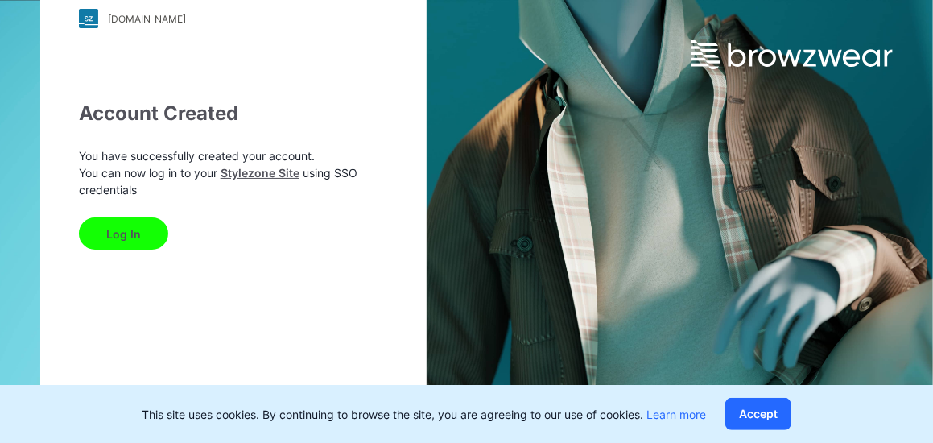
click at [142, 231] on button "Log In" at bounding box center [123, 233] width 89 height 32
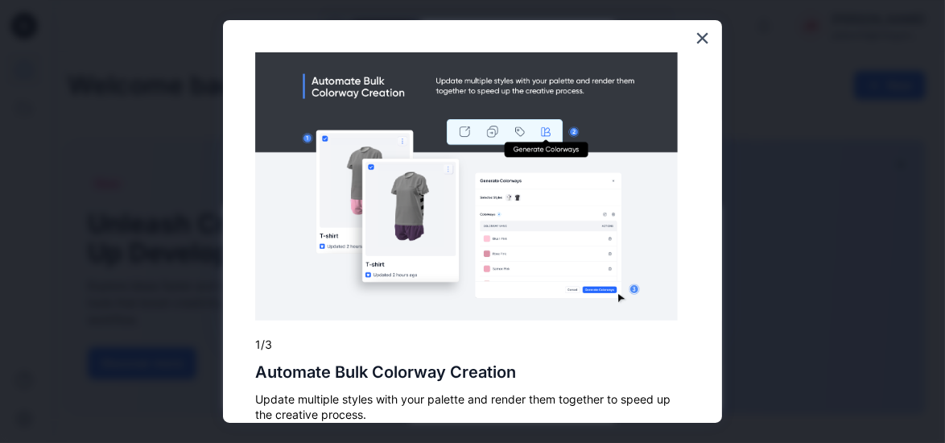
click at [607, 208] on img at bounding box center [466, 186] width 423 height 268
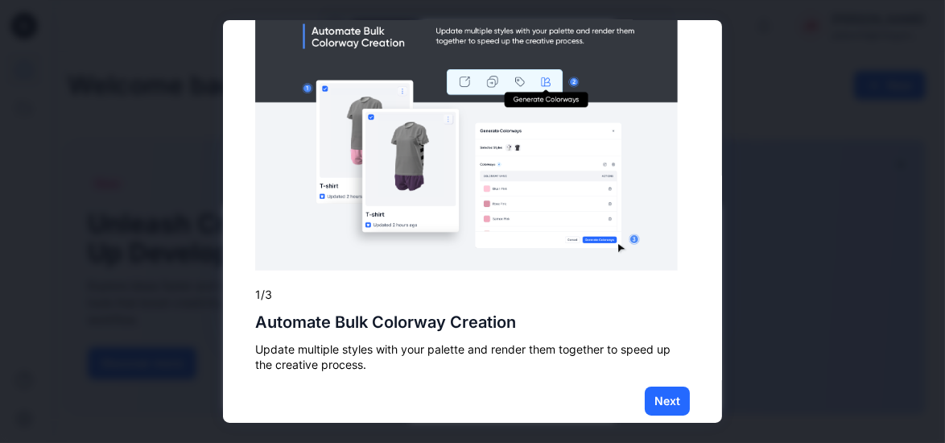
scroll to position [75, 0]
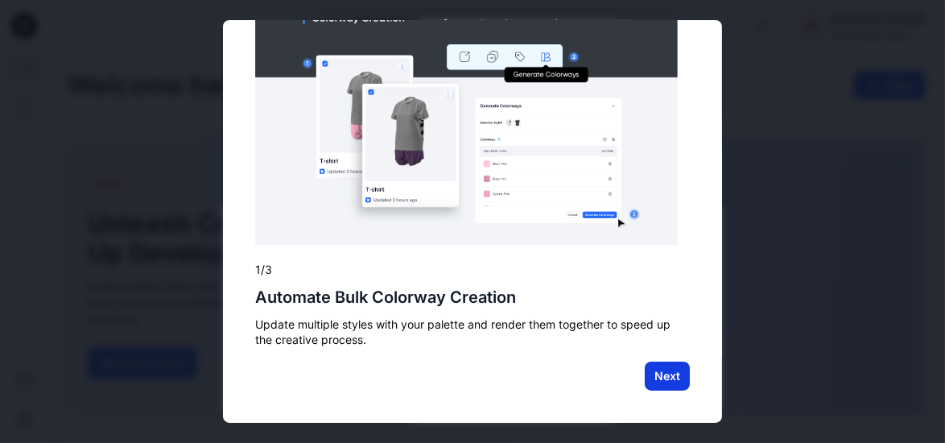
click at [661, 372] on button "Next" at bounding box center [667, 376] width 45 height 29
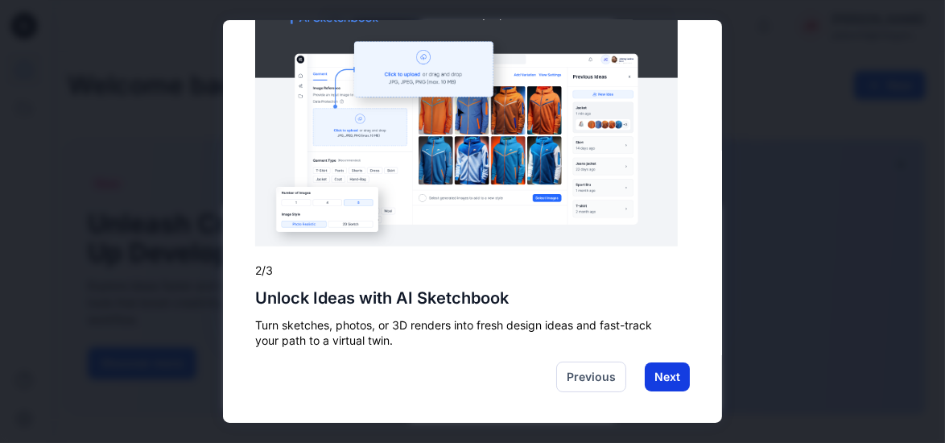
click at [663, 374] on button "Next" at bounding box center [667, 376] width 45 height 29
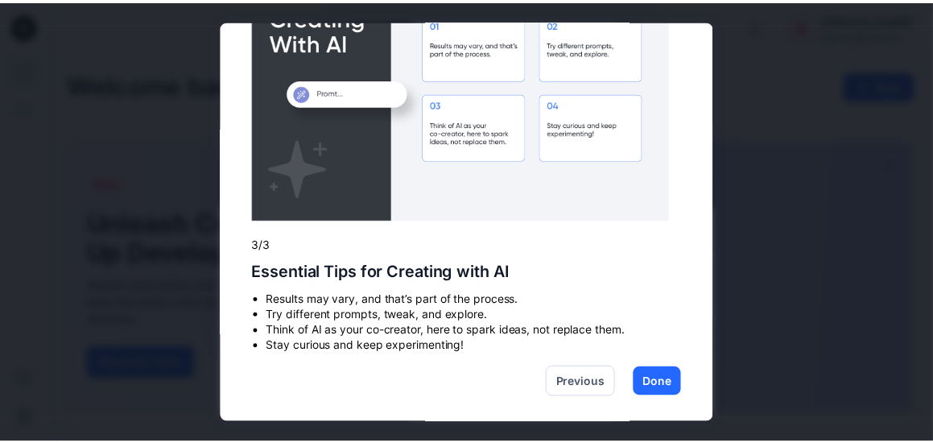
scroll to position [95, 0]
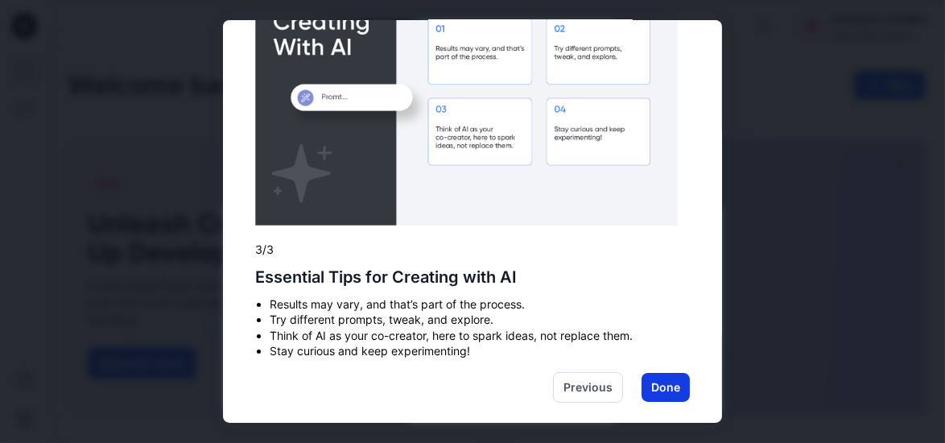
click at [652, 380] on button "Done" at bounding box center [666, 387] width 48 height 29
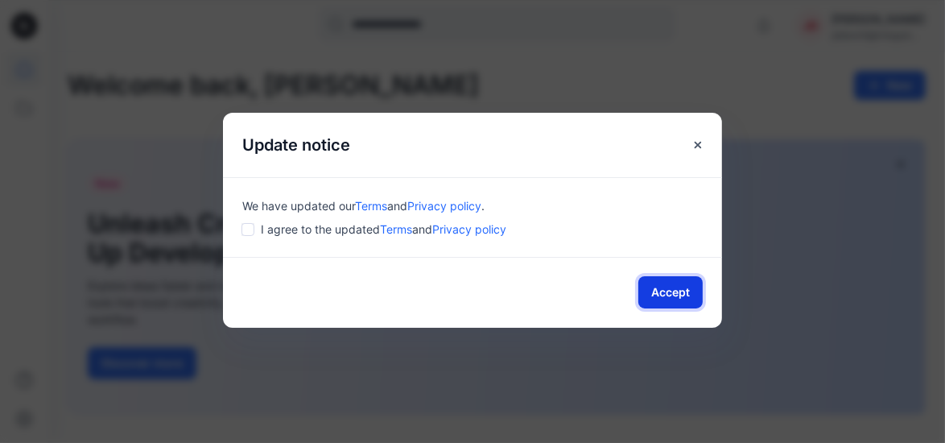
click at [675, 285] on button "Accept" at bounding box center [671, 292] width 64 height 32
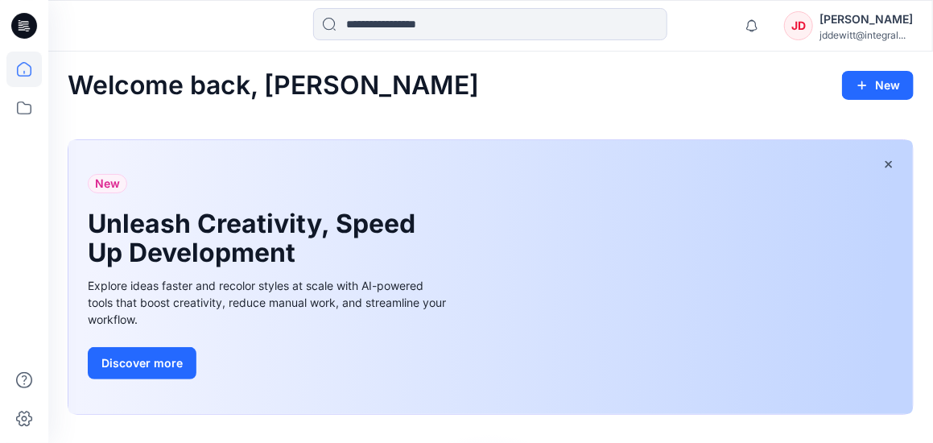
click at [852, 27] on div "[PERSON_NAME]" at bounding box center [866, 19] width 93 height 19
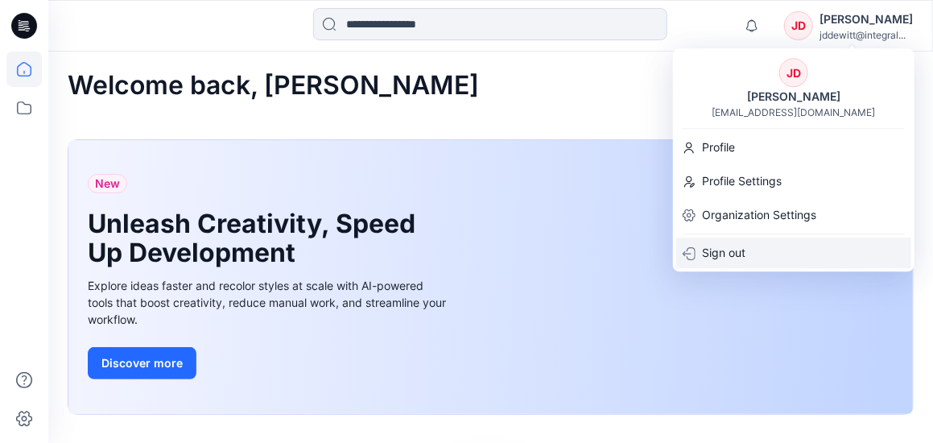
click at [718, 254] on p "Sign out" at bounding box center [723, 253] width 43 height 31
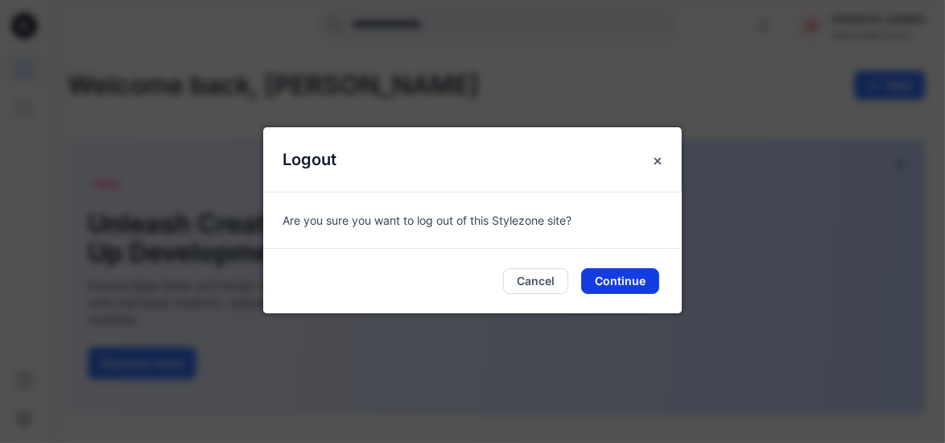
click at [617, 287] on button "Continue" at bounding box center [620, 281] width 78 height 26
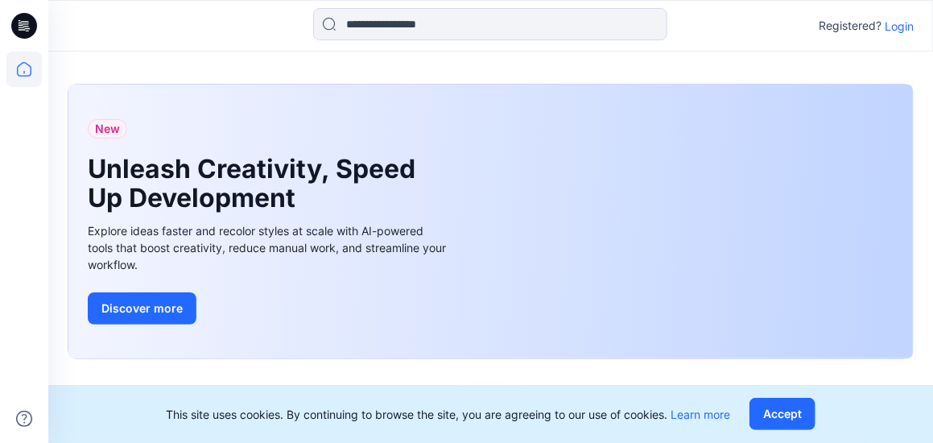
click at [900, 25] on p "Login" at bounding box center [899, 26] width 29 height 17
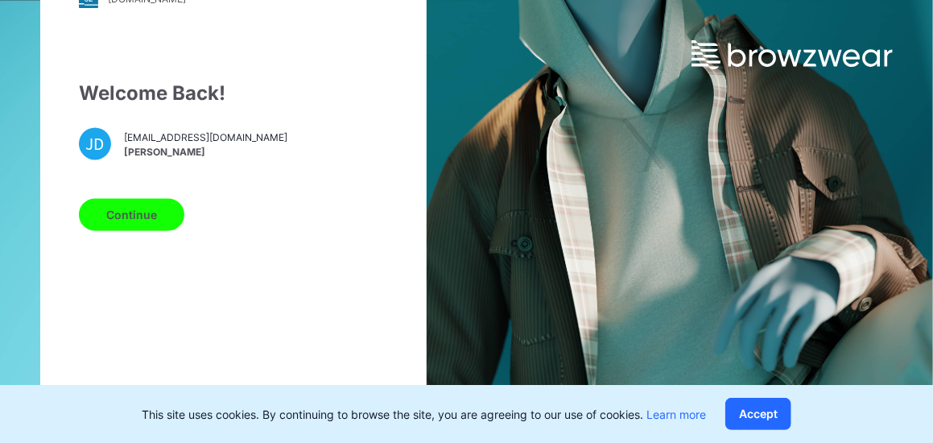
click at [115, 223] on button "Continue" at bounding box center [131, 215] width 105 height 32
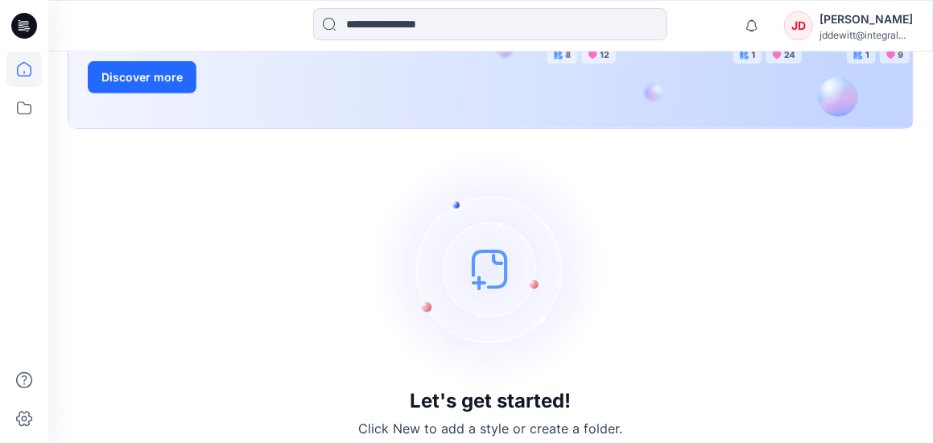
scroll to position [299, 0]
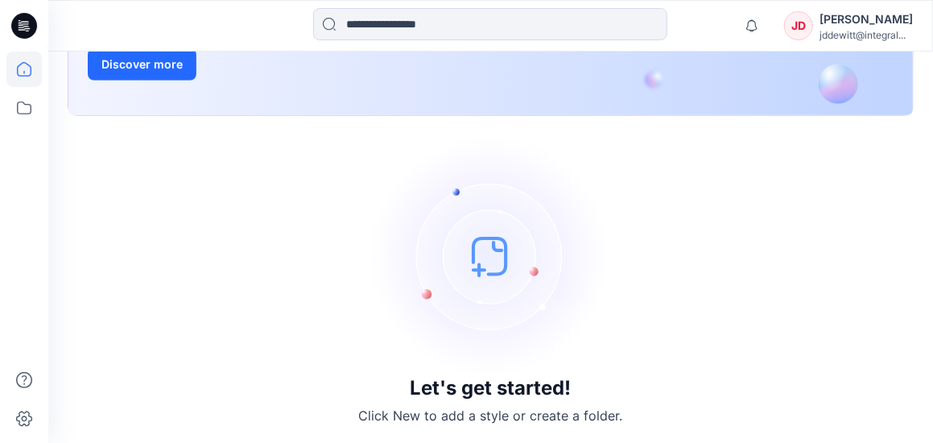
click at [481, 266] on img at bounding box center [491, 256] width 242 height 242
click at [478, 267] on img at bounding box center [491, 256] width 242 height 242
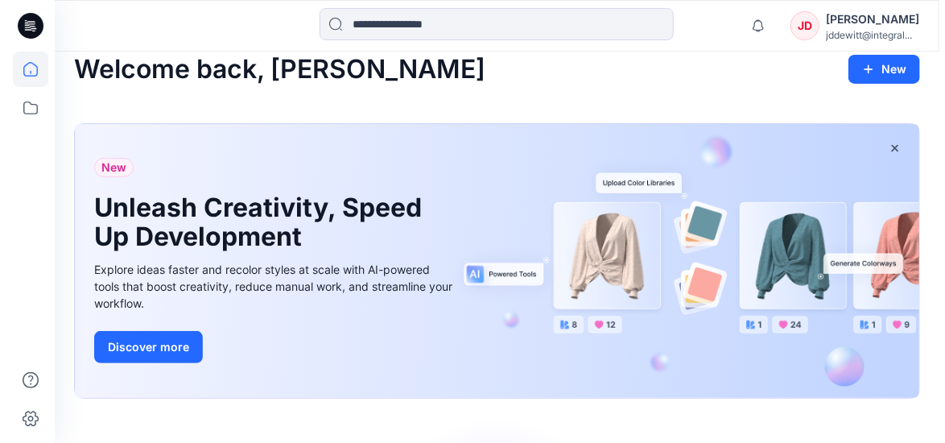
scroll to position [0, 0]
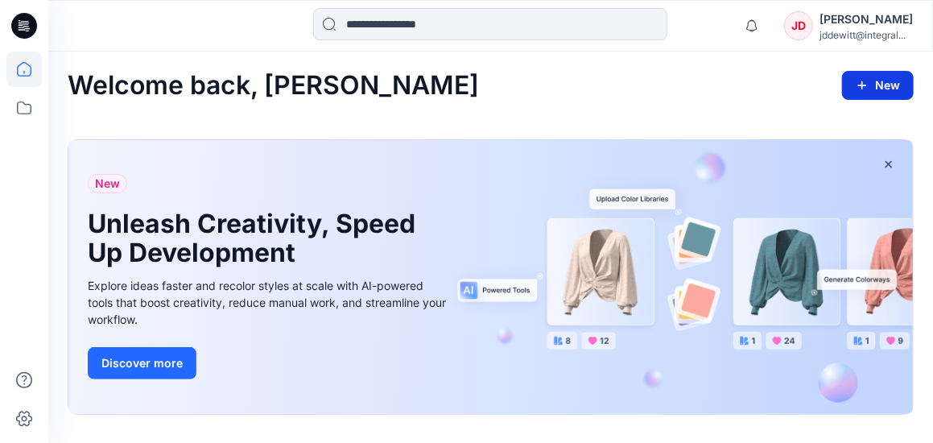
click at [871, 87] on button "New" at bounding box center [878, 85] width 72 height 29
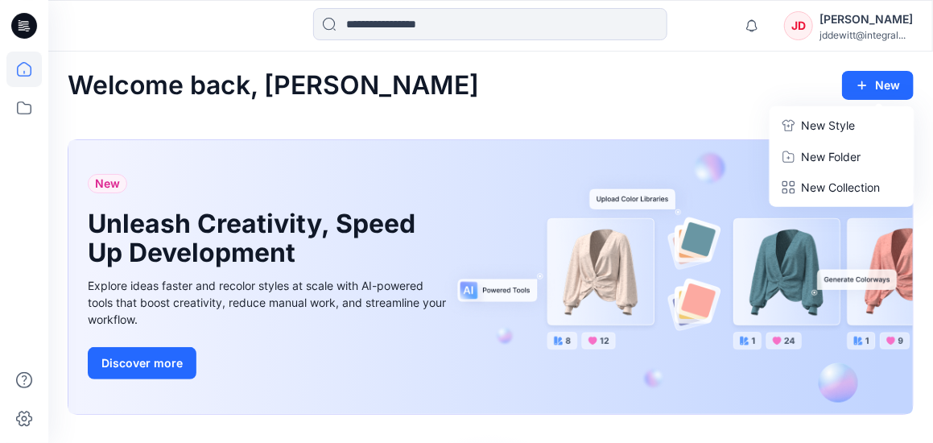
click at [834, 128] on p "New Style" at bounding box center [829, 125] width 54 height 19
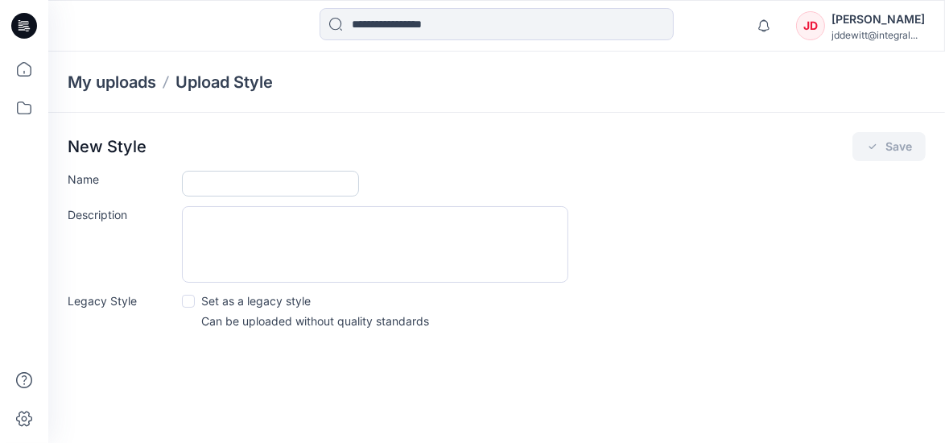
click at [279, 183] on input "Name" at bounding box center [270, 184] width 177 height 26
click at [265, 184] on input "Name" at bounding box center [270, 184] width 177 height 26
click at [230, 151] on div "New Style Save" at bounding box center [497, 146] width 858 height 29
click at [217, 185] on input "Name" at bounding box center [270, 184] width 177 height 26
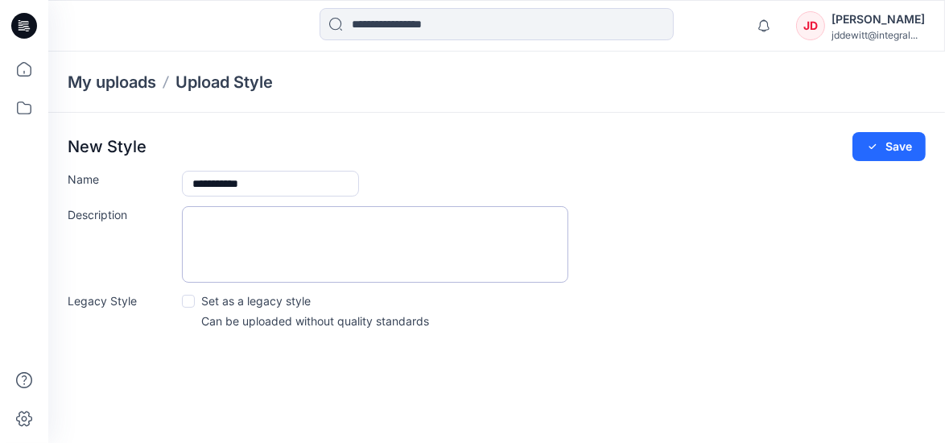
type input "**********"
click at [208, 213] on textarea "Description" at bounding box center [375, 244] width 387 height 77
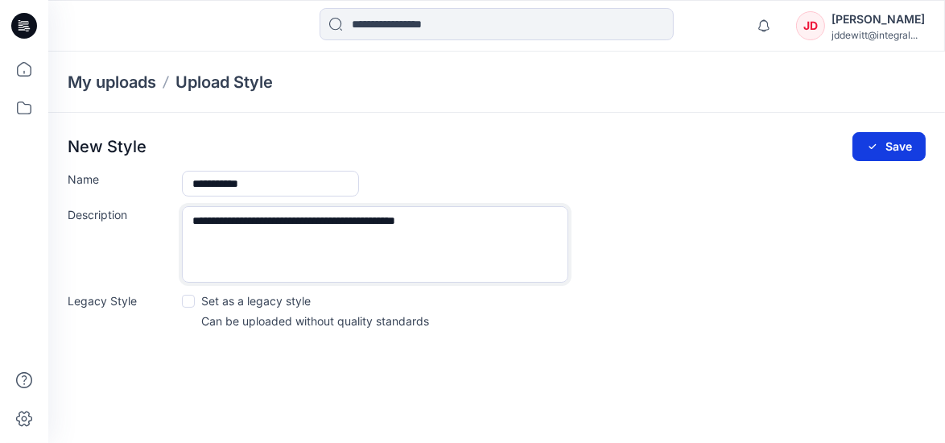
type textarea "**********"
click at [888, 147] on button "Save" at bounding box center [889, 146] width 73 height 29
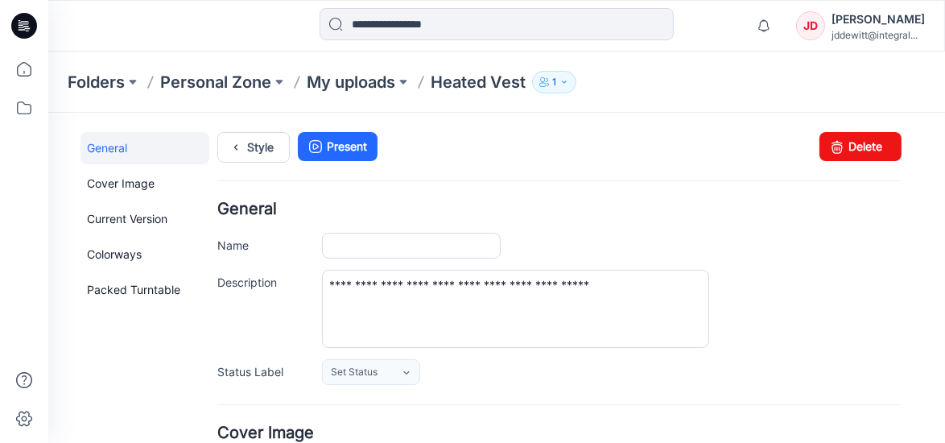
type input "**********"
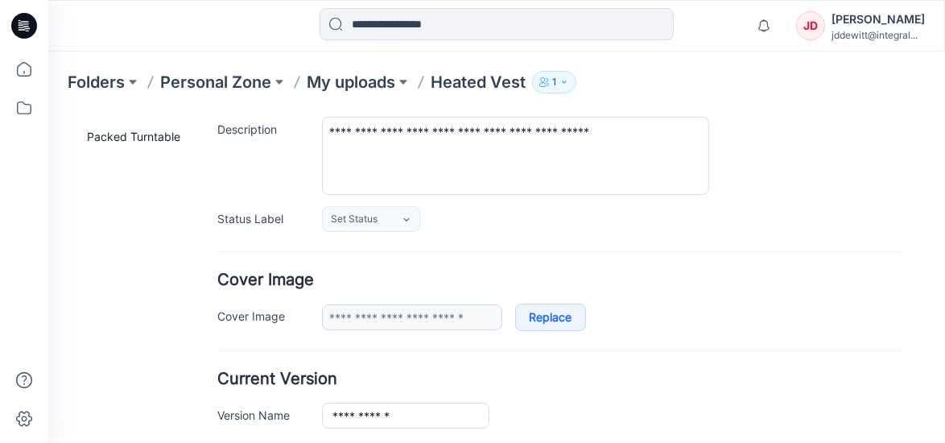
scroll to position [172, 0]
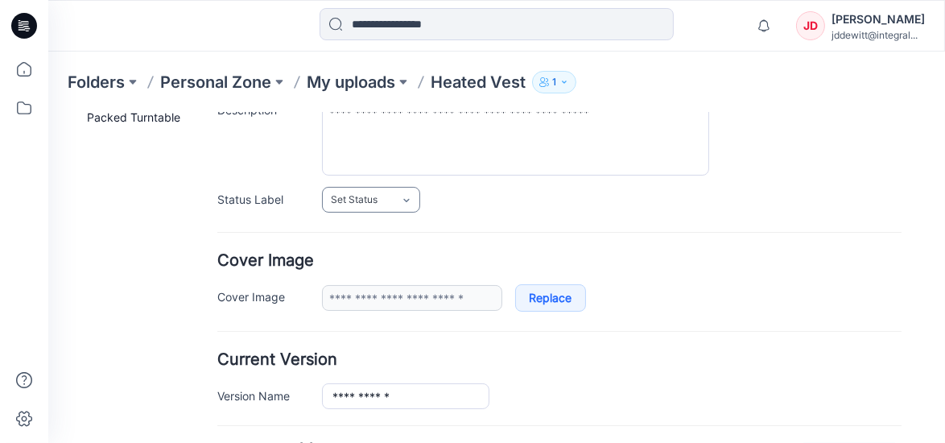
click at [402, 197] on icon at bounding box center [405, 199] width 13 height 13
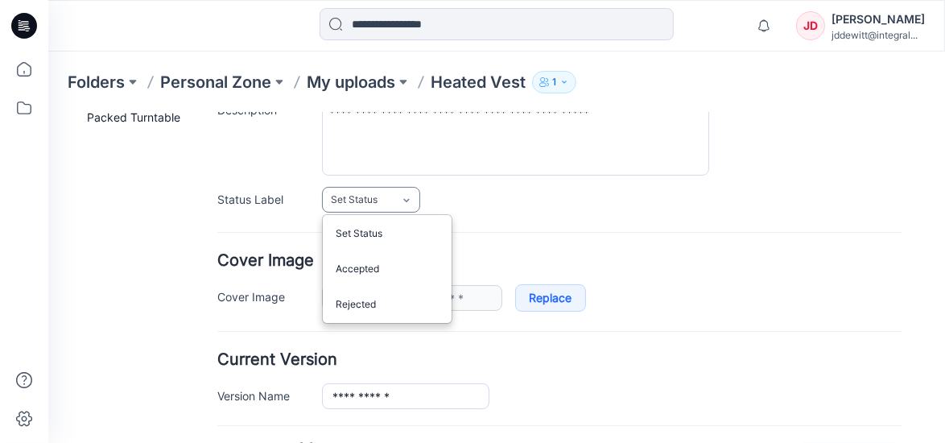
click at [402, 197] on icon at bounding box center [405, 199] width 13 height 13
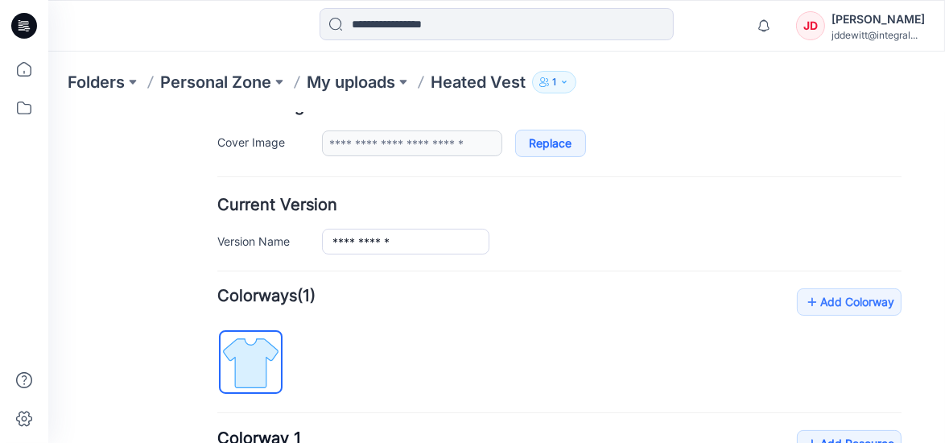
scroll to position [330, 0]
